Goal: Information Seeking & Learning: Find specific fact

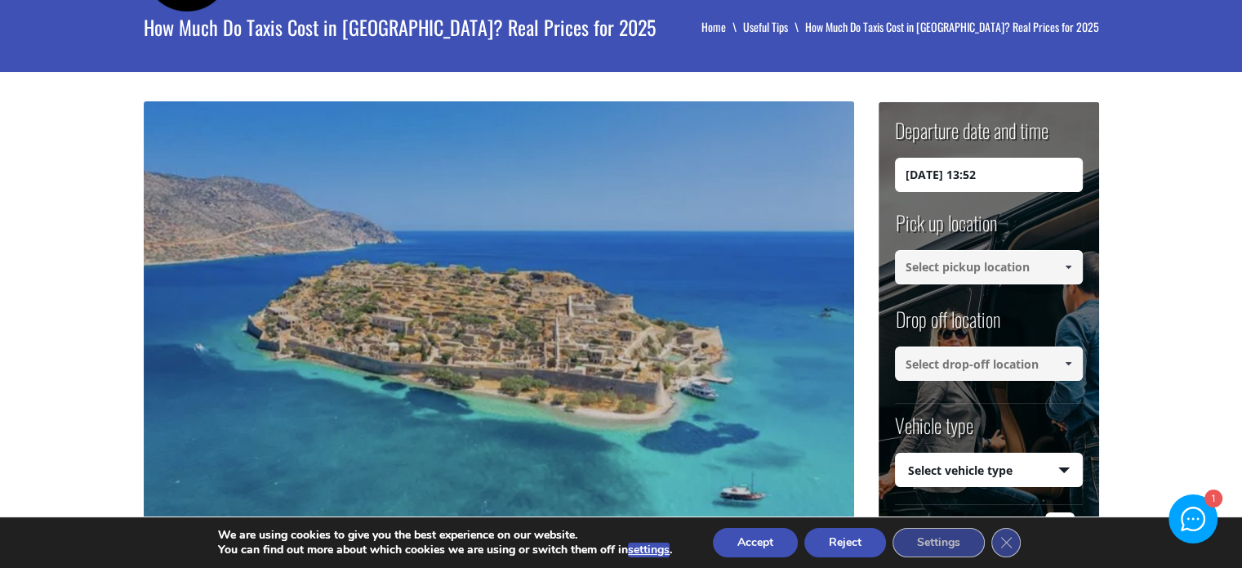
scroll to position [82, 0]
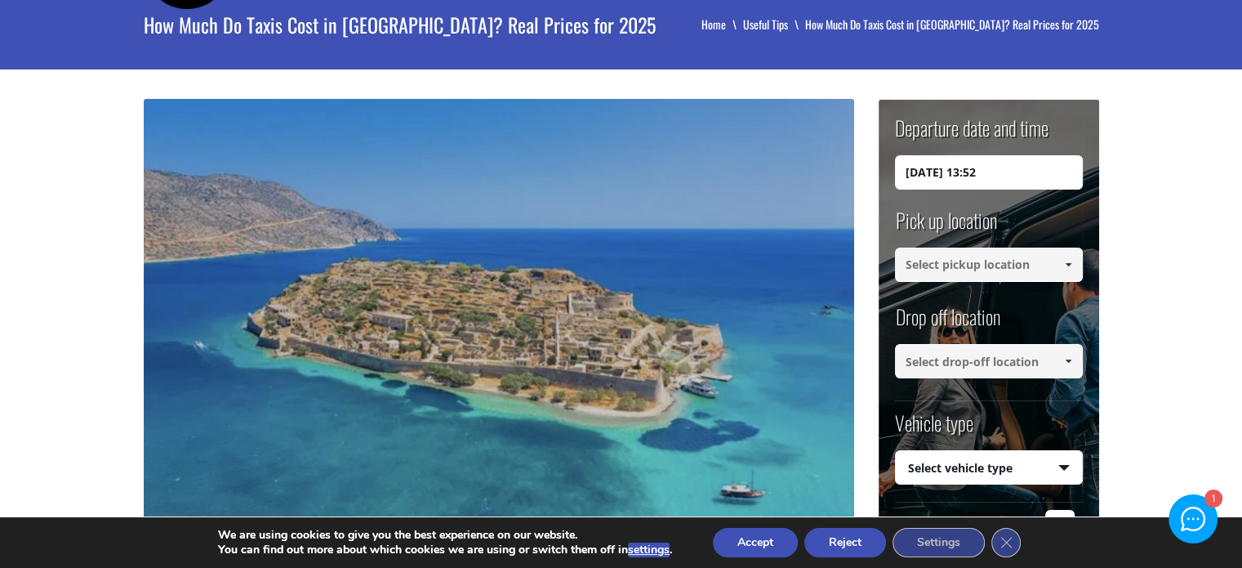
click at [1046, 259] on input at bounding box center [989, 264] width 188 height 34
click at [973, 269] on input at bounding box center [989, 264] width 188 height 34
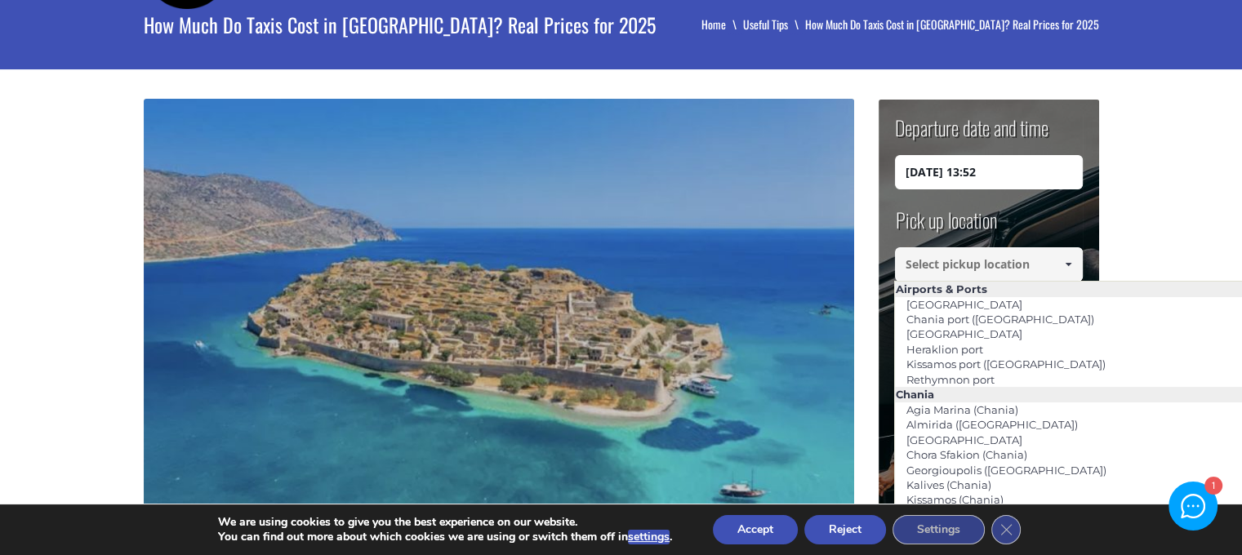
paste input "[STREET_ADDRESS]"
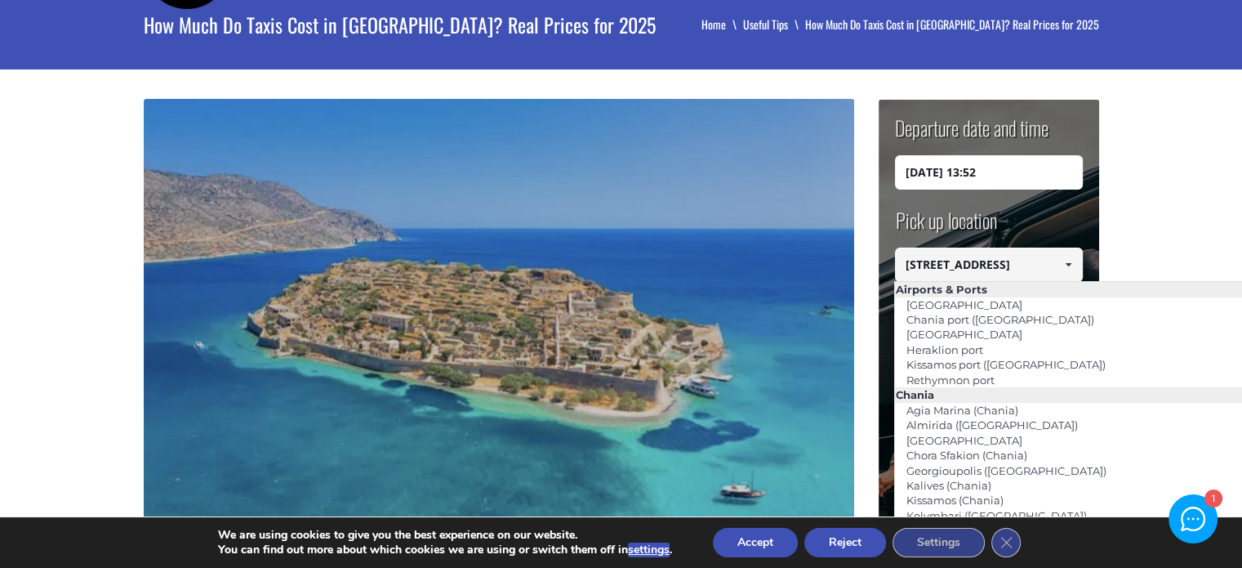
scroll to position [0, 7]
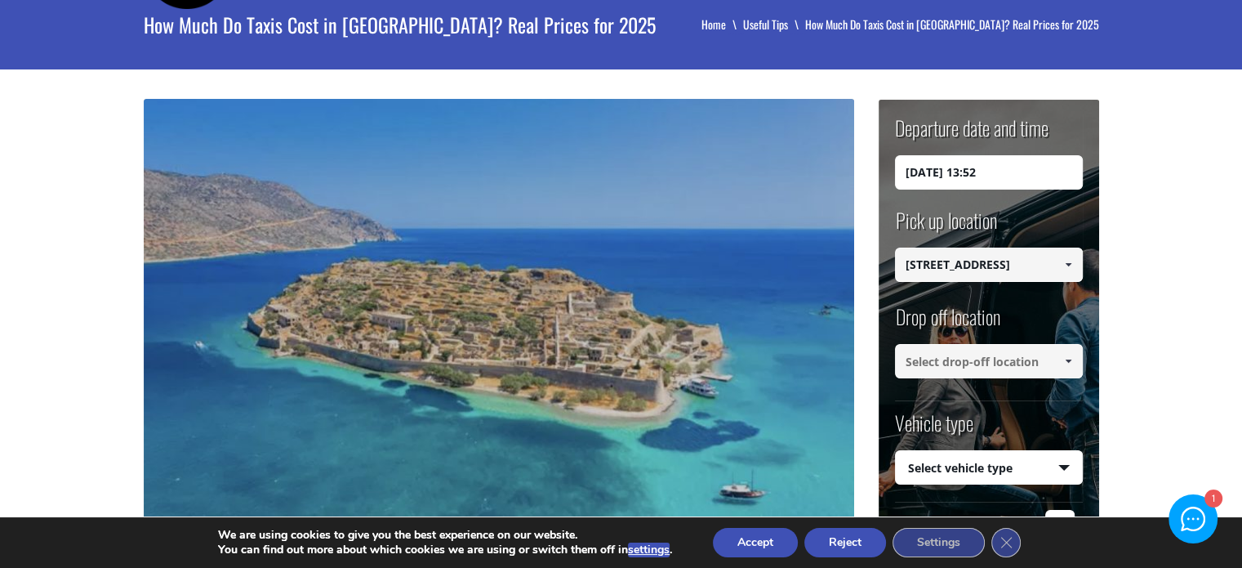
type input "[STREET_ADDRESS]"
click at [992, 352] on input at bounding box center [989, 361] width 188 height 34
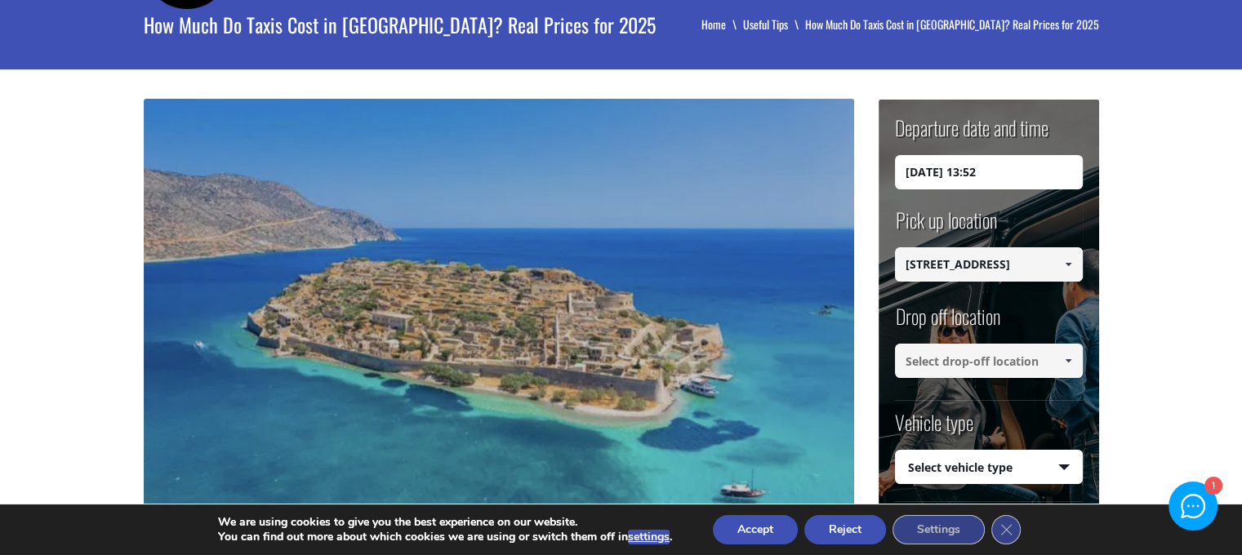
paste input "Nearchou 426, Daratsos 731 00"
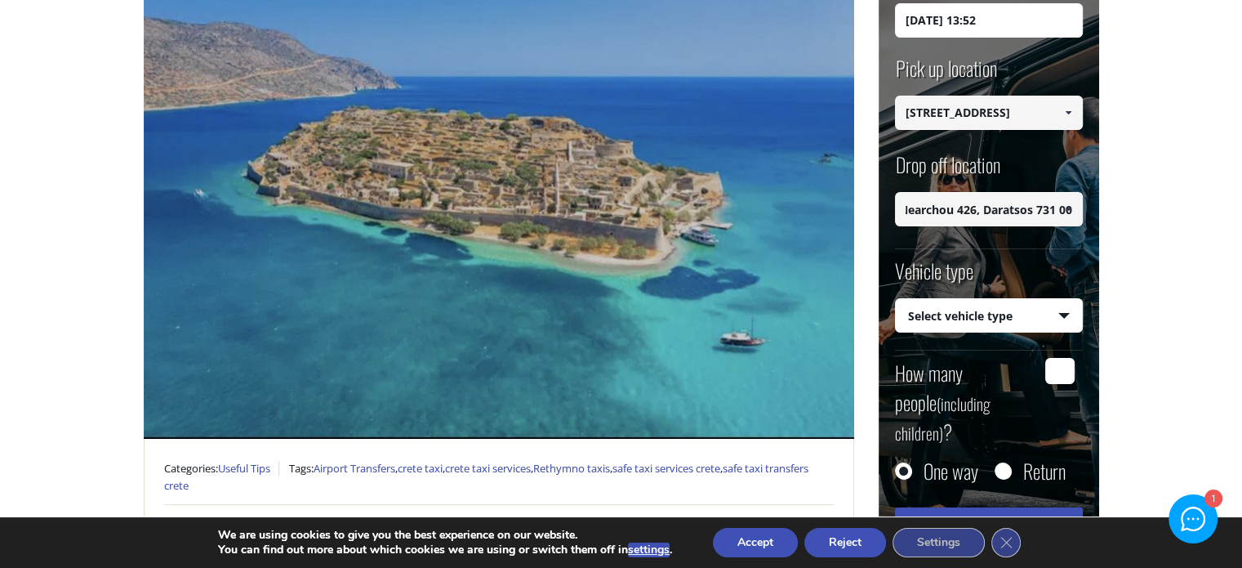
scroll to position [245, 0]
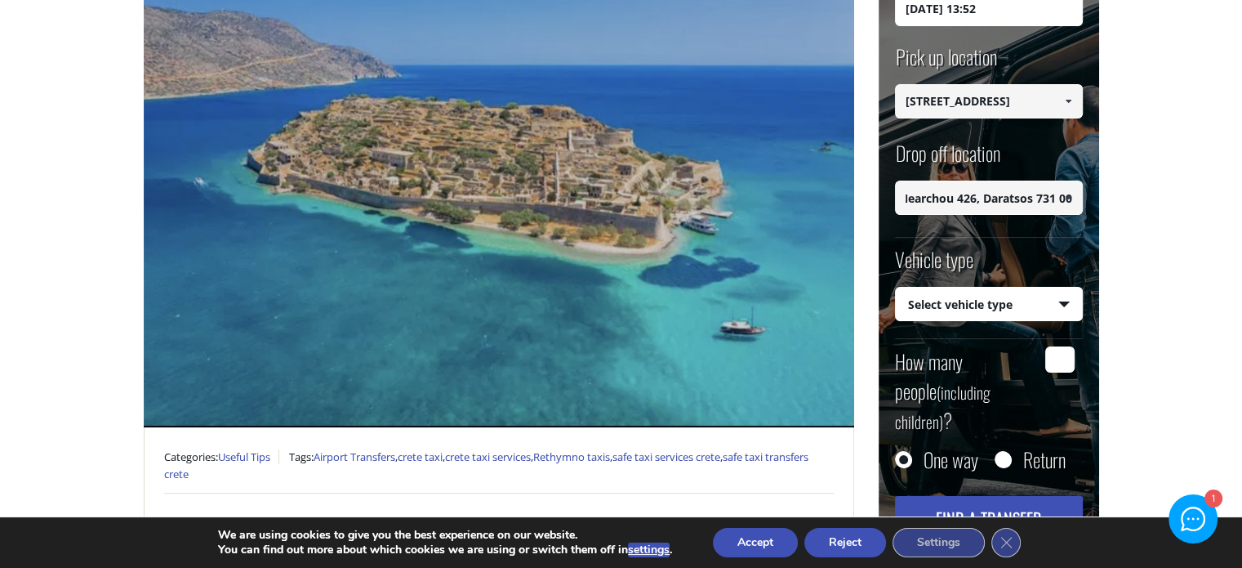
type input "Nearchou 426, Daratsos 731 00"
click at [1030, 298] on select "Select vehicle type Taxi (4 passengers) Mercedes E Class Mini Van (7 passengers…" at bounding box center [989, 304] width 186 height 34
select select "540"
click at [896, 287] on select "Select vehicle type Taxi (4 passengers) Mercedes E Class Mini Van (7 passengers…" at bounding box center [989, 304] width 186 height 34
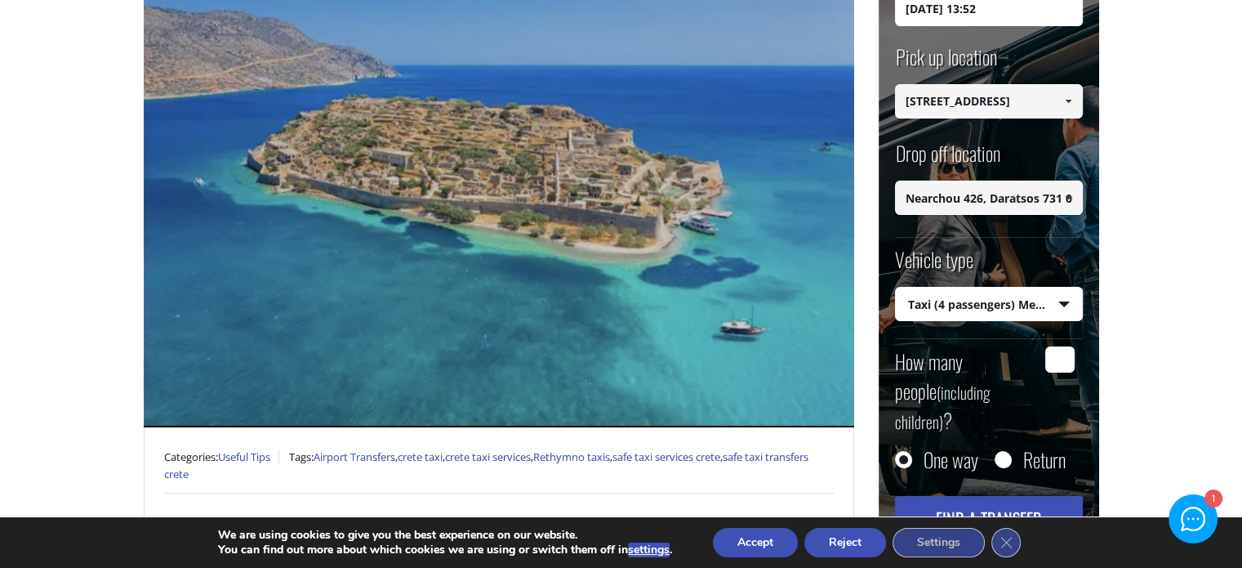
click at [1066, 358] on input "How many people (including children) ?" at bounding box center [1059, 359] width 29 height 26
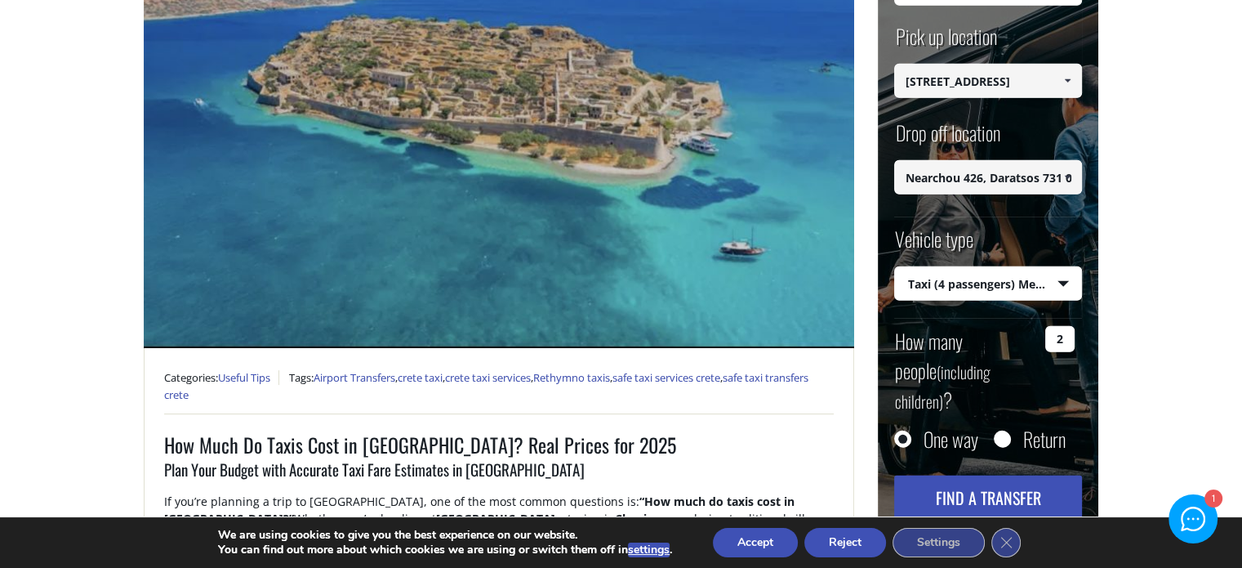
scroll to position [327, 0]
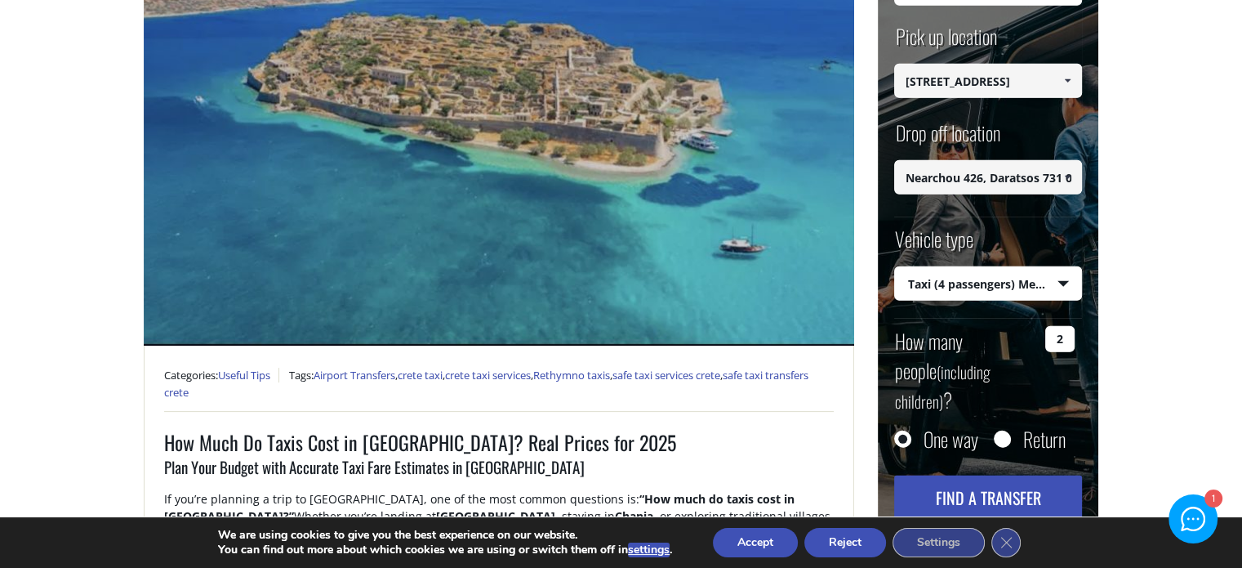
type input "2"
click at [999, 475] on button "Find a transfer" at bounding box center [988, 497] width 188 height 44
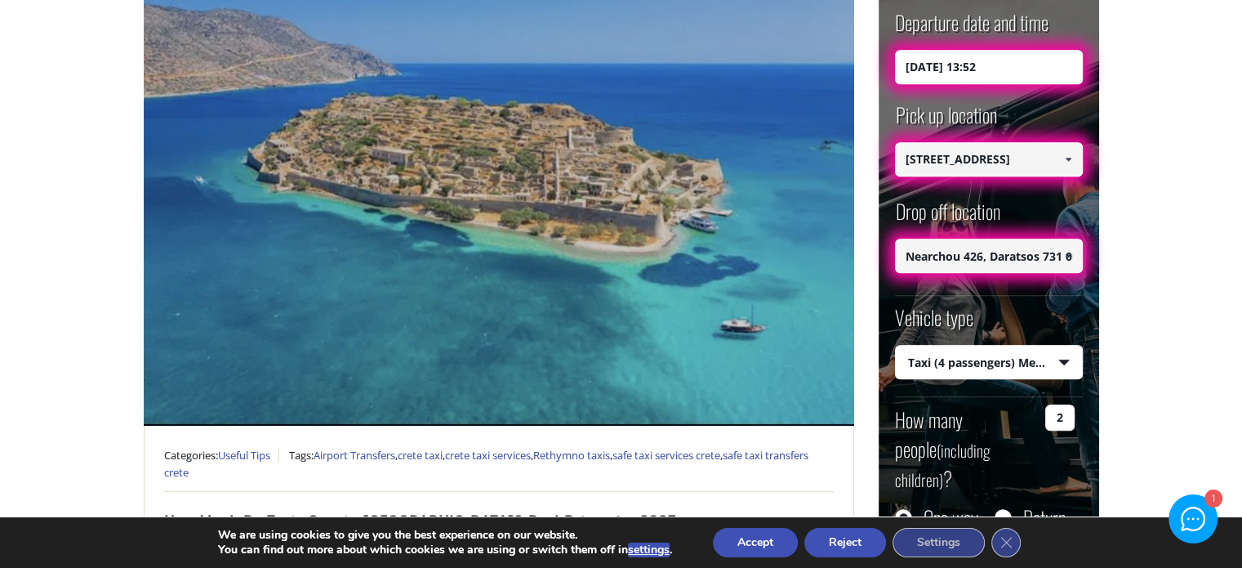
scroll to position [245, 0]
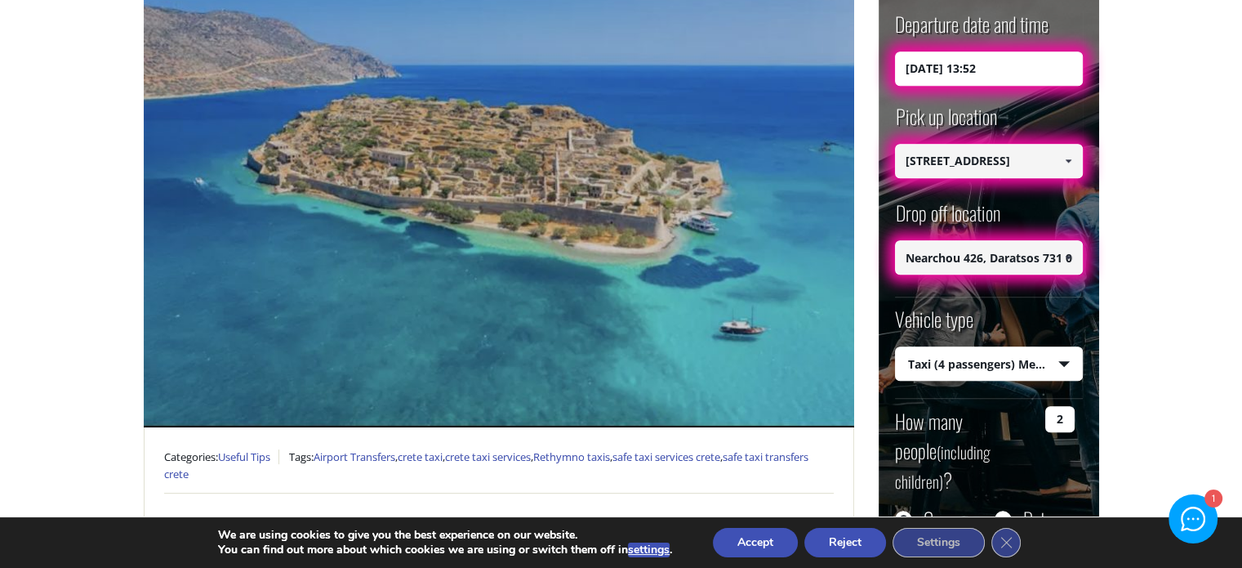
click at [1024, 161] on input "[STREET_ADDRESS]" at bounding box center [989, 161] width 188 height 34
click at [986, 167] on input "[STREET_ADDRESS]" at bounding box center [989, 161] width 188 height 34
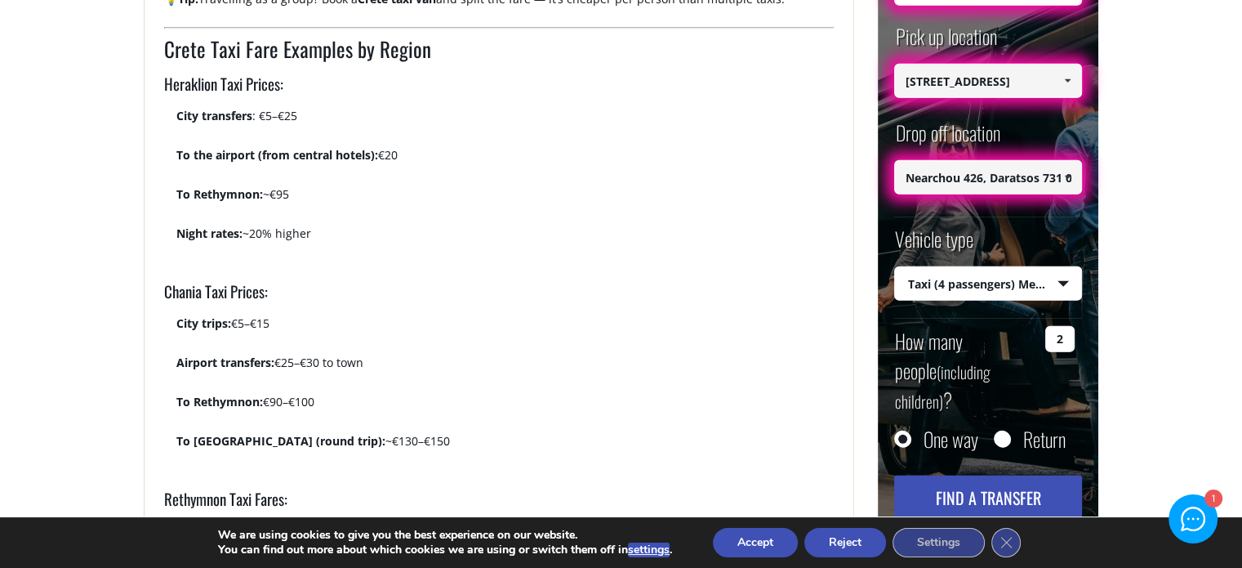
scroll to position [1715, 0]
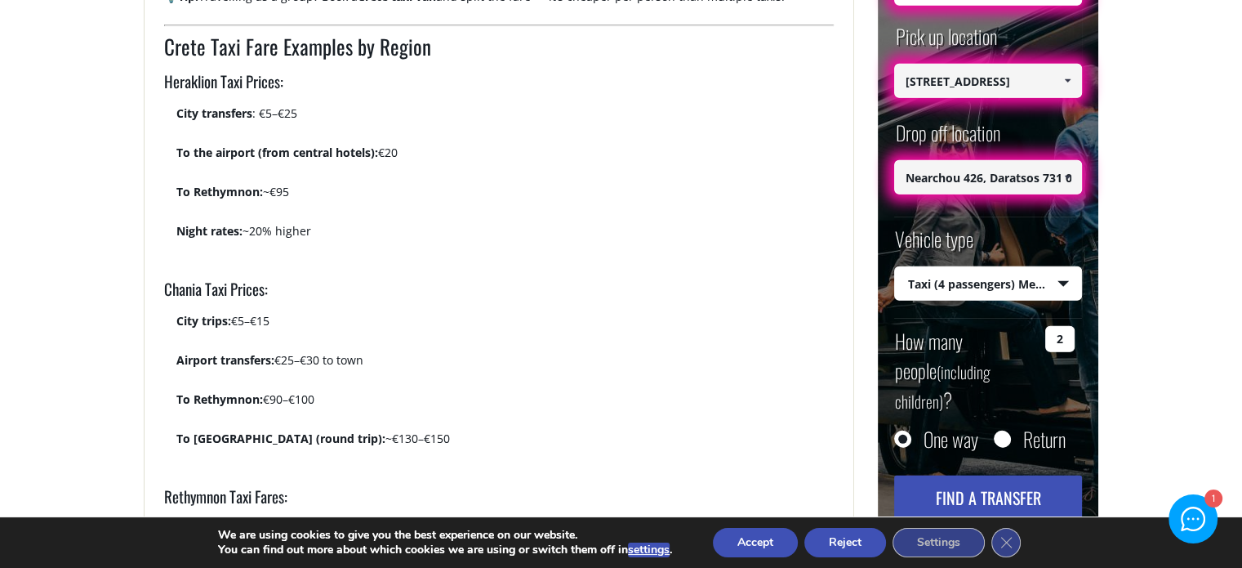
drag, startPoint x: 235, startPoint y: 319, endPoint x: 310, endPoint y: 323, distance: 75.2
click at [310, 323] on p "City trips: €5–€15" at bounding box center [504, 327] width 657 height 31
click at [330, 312] on p "City trips: €5–€15" at bounding box center [504, 327] width 657 height 31
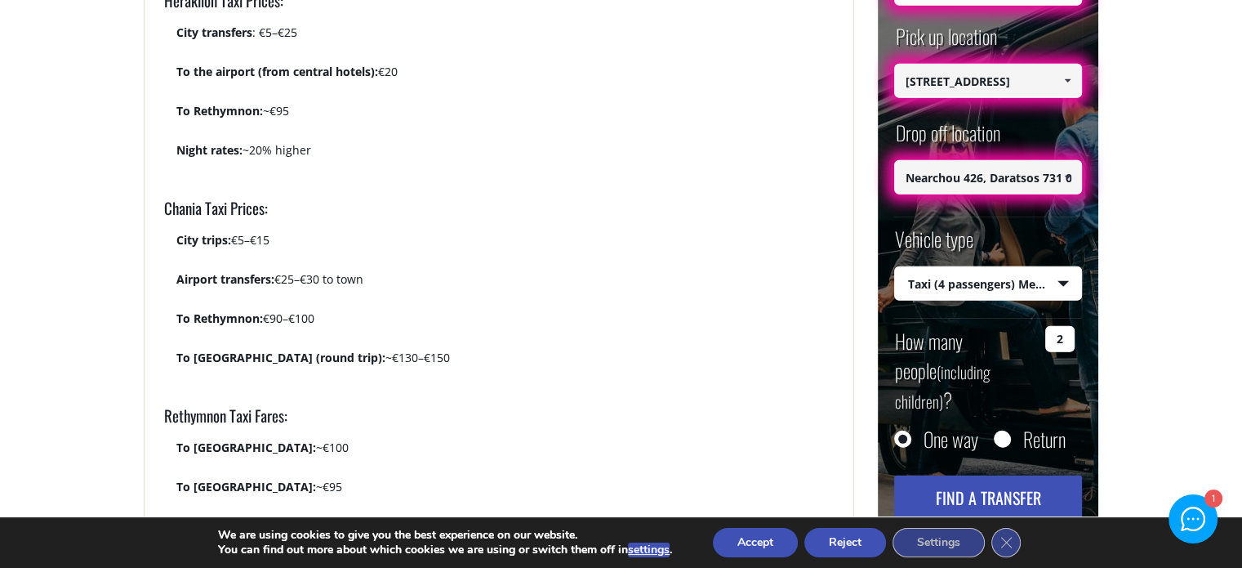
scroll to position [1796, 0]
drag, startPoint x: 232, startPoint y: 235, endPoint x: 287, endPoint y: 237, distance: 55.6
click at [287, 237] on p "City trips: €5–€15" at bounding box center [504, 245] width 657 height 31
click at [358, 238] on p "City trips: €5–€15" at bounding box center [504, 245] width 657 height 31
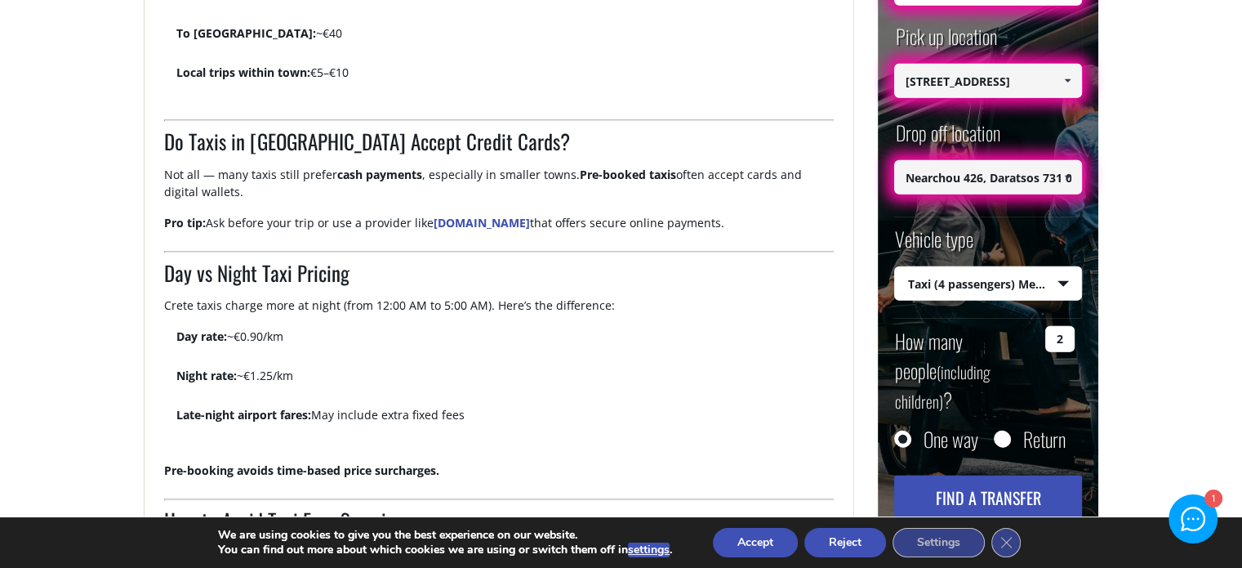
scroll to position [2368, 0]
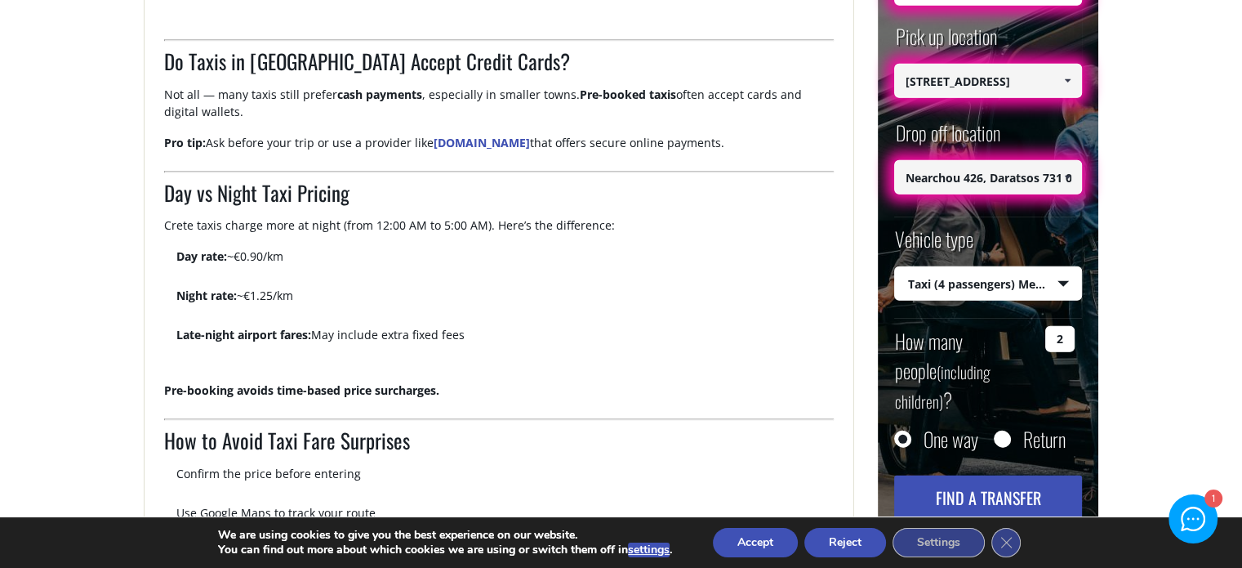
drag, startPoint x: 235, startPoint y: 254, endPoint x: 294, endPoint y: 252, distance: 58.8
click at [294, 252] on p "Day rate: ~€0.90/km" at bounding box center [504, 262] width 657 height 31
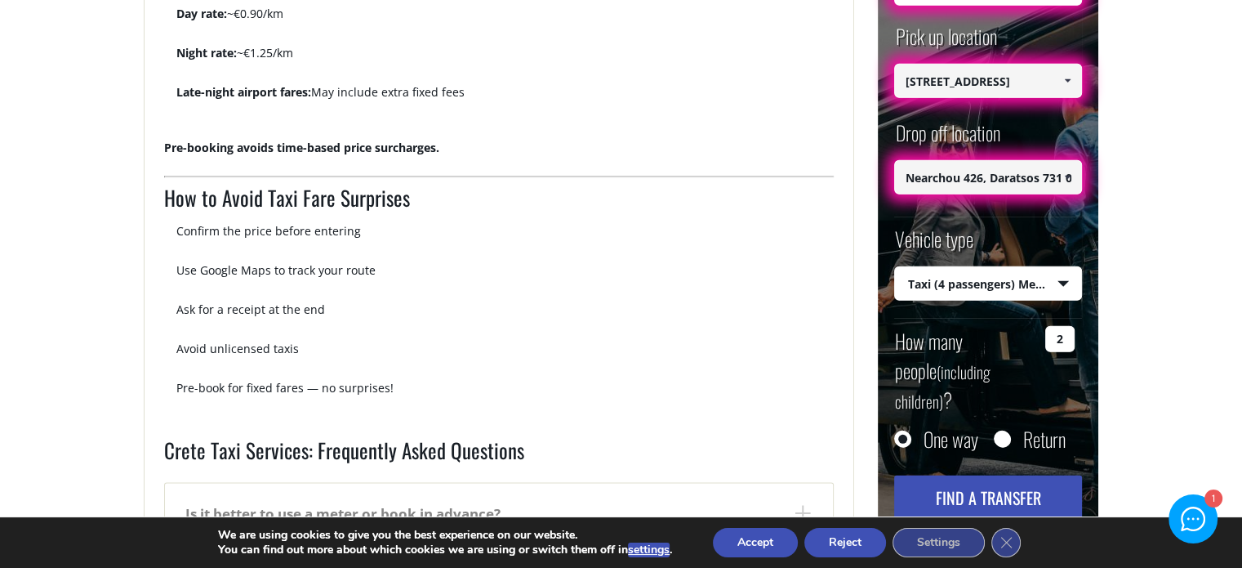
scroll to position [2613, 0]
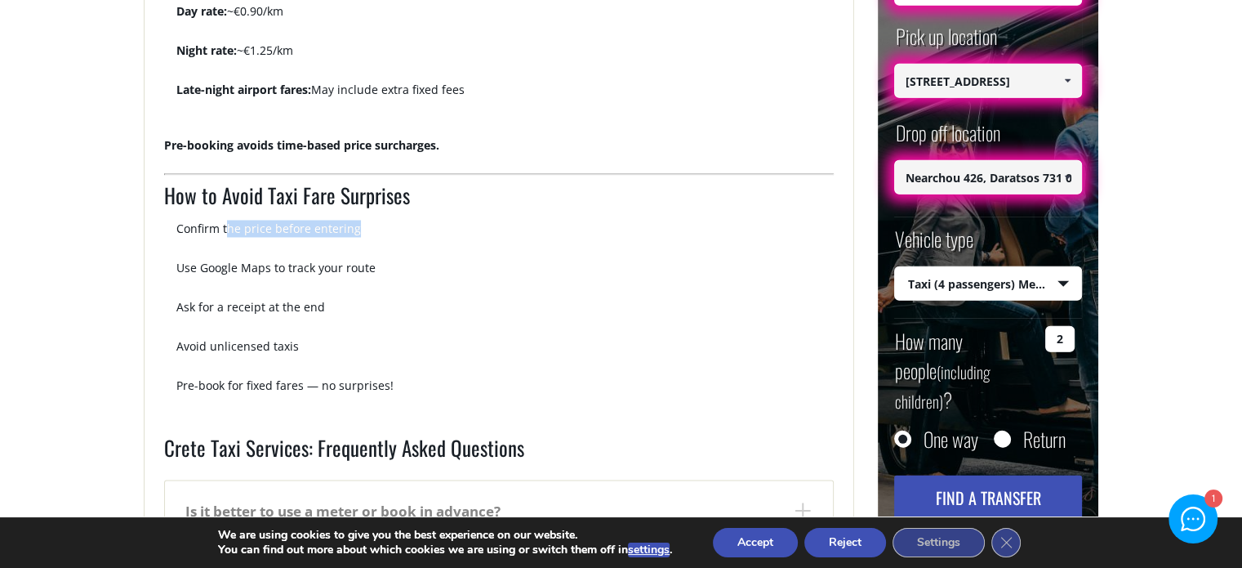
drag, startPoint x: 225, startPoint y: 230, endPoint x: 382, endPoint y: 228, distance: 156.8
click at [382, 228] on p "Confirm the price before entering" at bounding box center [504, 235] width 657 height 31
drag, startPoint x: 204, startPoint y: 264, endPoint x: 402, endPoint y: 263, distance: 197.6
click at [402, 263] on p "Use Google Maps to track your route" at bounding box center [504, 274] width 657 height 31
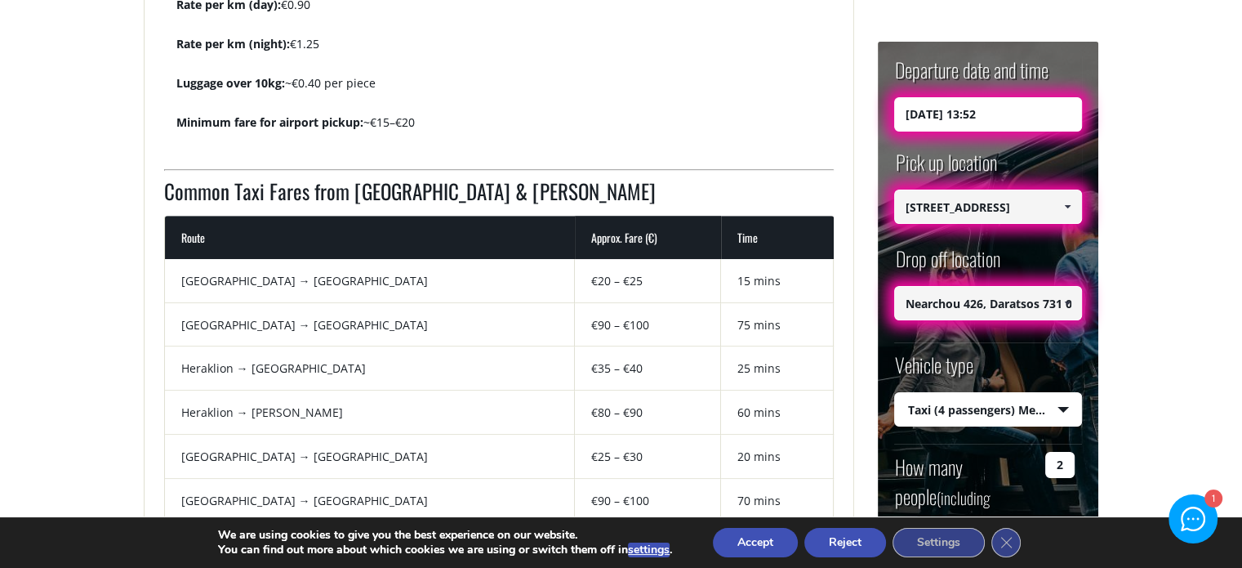
scroll to position [1062, 0]
